Goal: Find specific page/section: Find specific page/section

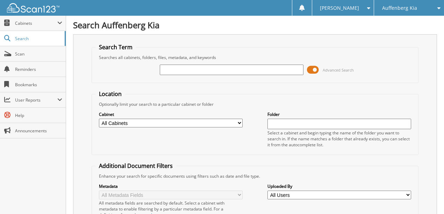
click at [197, 74] on input "text" at bounding box center [232, 70] width 144 height 10
type input "425350"
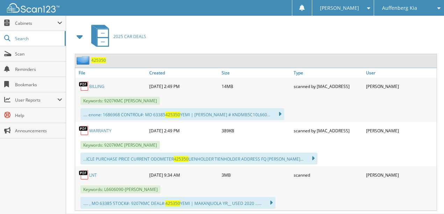
scroll to position [322, 0]
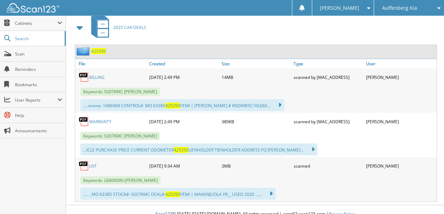
click at [94, 163] on link "LNT" at bounding box center [93, 166] width 8 height 6
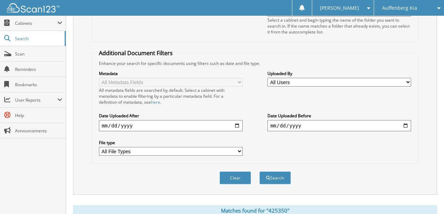
scroll to position [113, 0]
click at [240, 174] on button "Clear" at bounding box center [235, 178] width 31 height 13
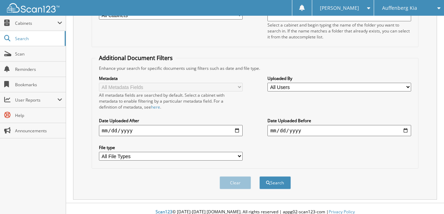
click at [405, 9] on span "Auffenberg Kia" at bounding box center [399, 8] width 35 height 4
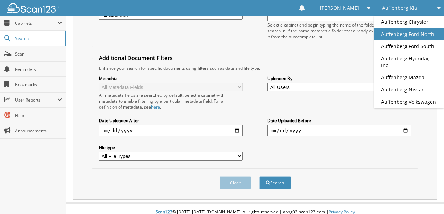
click at [408, 39] on link "Auffenberg Ford North" at bounding box center [409, 34] width 70 height 12
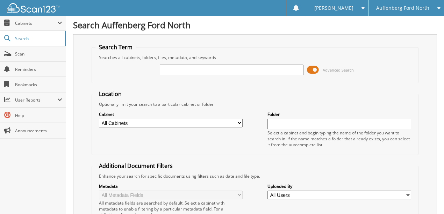
click at [179, 71] on input "text" at bounding box center [232, 70] width 144 height 10
type input "172235"
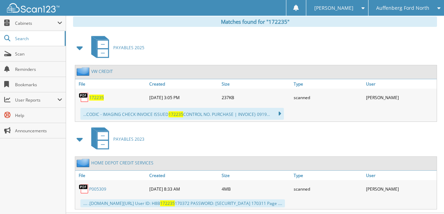
scroll to position [303, 0]
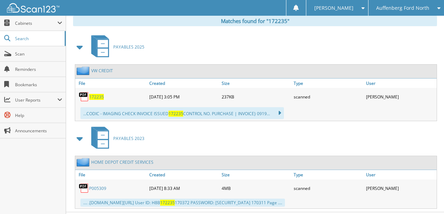
click at [95, 94] on span "172235" at bounding box center [96, 97] width 15 height 6
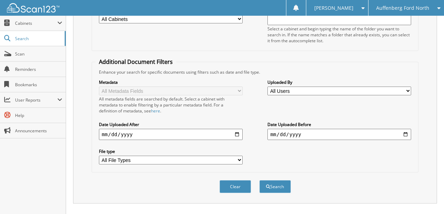
scroll to position [93, 0]
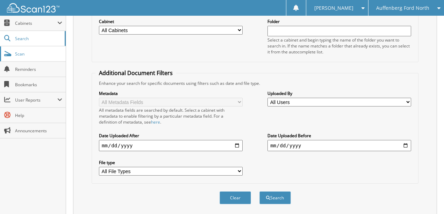
click at [22, 59] on link "Scan" at bounding box center [33, 54] width 66 height 15
